Goal: Task Accomplishment & Management: Manage account settings

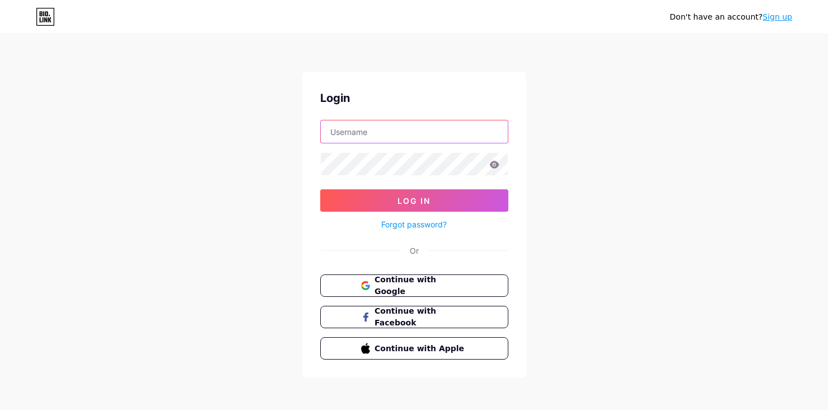
click at [407, 134] on input "text" at bounding box center [414, 131] width 187 height 22
type input "[EMAIL_ADDRESS][DOMAIN_NAME]"
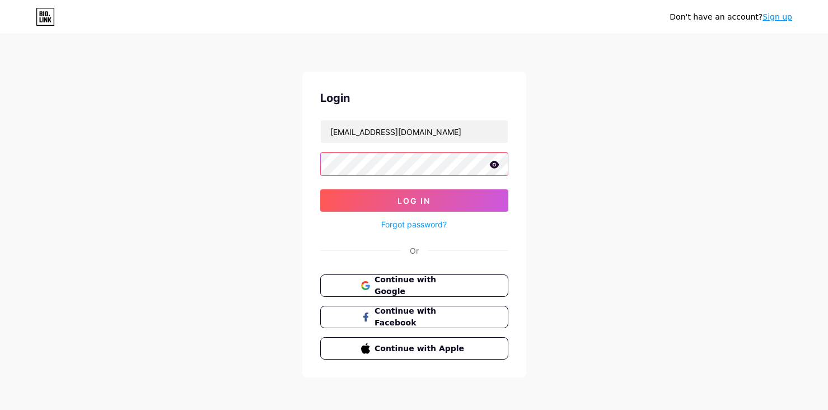
click at [320, 189] on button "Log In" at bounding box center [414, 200] width 188 height 22
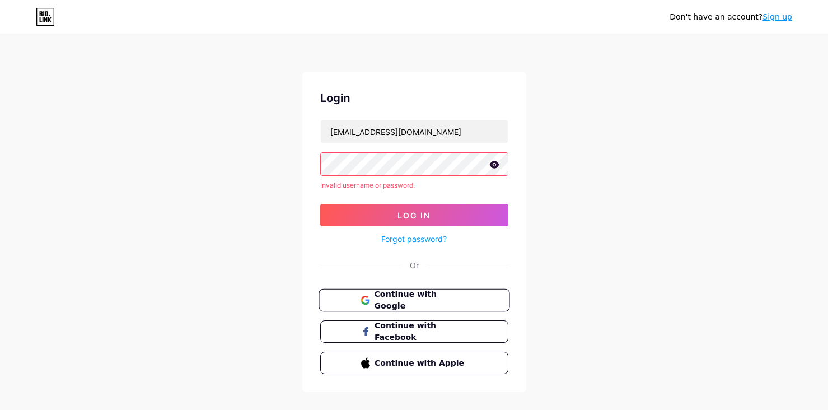
click at [422, 301] on span "Continue with Google" at bounding box center [420, 300] width 93 height 24
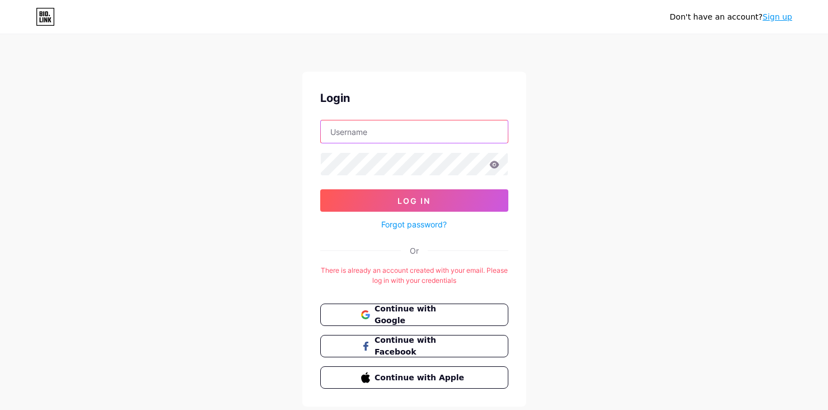
click at [371, 124] on input "text" at bounding box center [414, 131] width 187 height 22
type input "[EMAIL_ADDRESS][DOMAIN_NAME]"
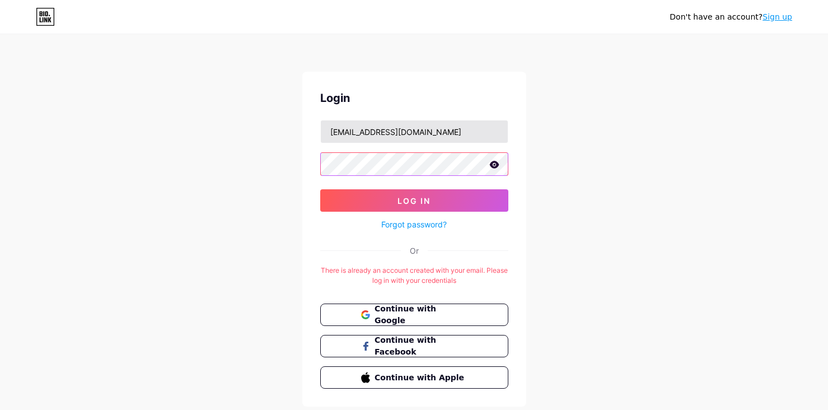
click at [320, 189] on button "Log In" at bounding box center [414, 200] width 188 height 22
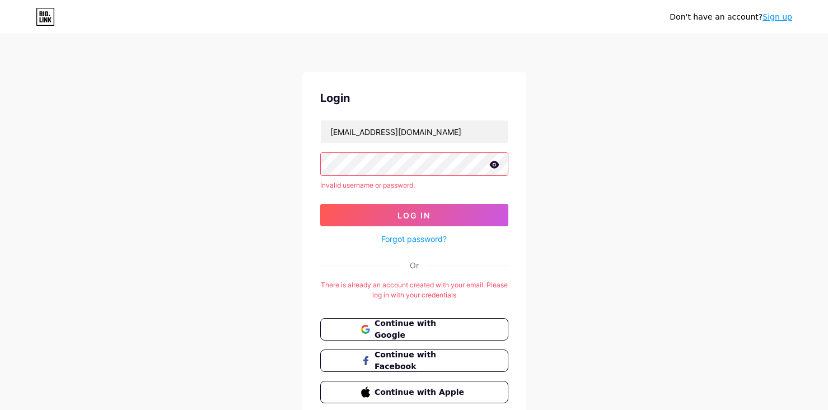
click at [494, 161] on icon at bounding box center [494, 164] width 10 height 7
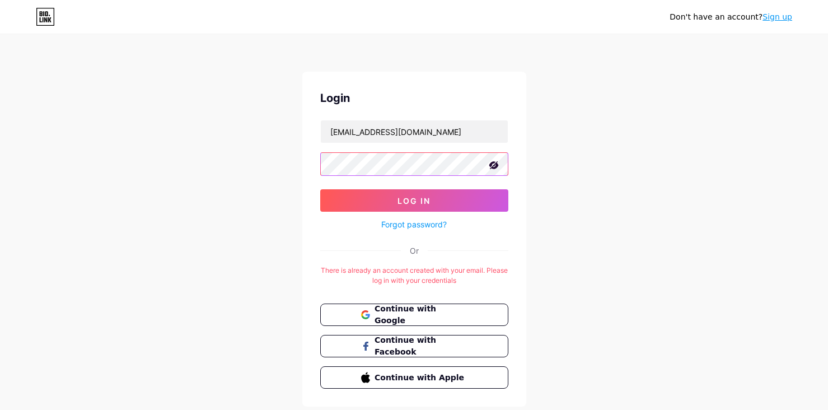
click at [320, 189] on button "Log In" at bounding box center [414, 200] width 188 height 22
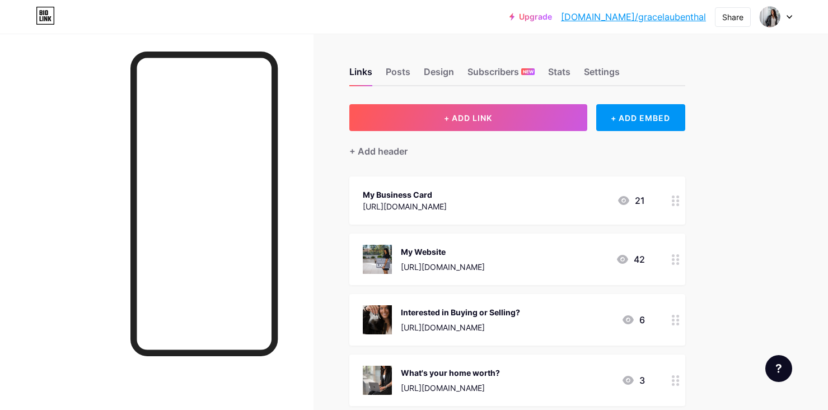
click at [673, 16] on link "[DOMAIN_NAME]/gracelaubenthal" at bounding box center [633, 16] width 145 height 13
click at [723, 11] on div "Share" at bounding box center [732, 17] width 21 height 12
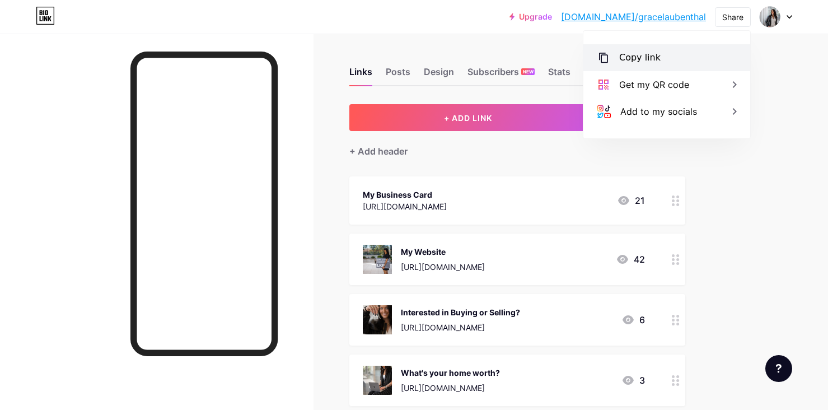
click at [645, 53] on div "Copy link" at bounding box center [639, 57] width 41 height 13
